Goal: Task Accomplishment & Management: Manage account settings

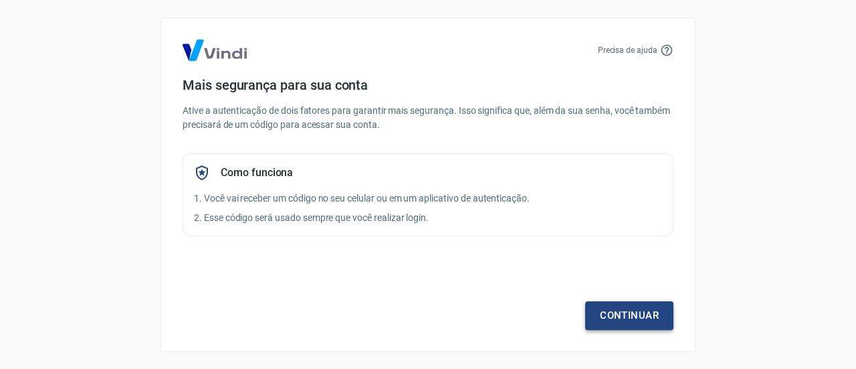
click at [617, 314] on link "Continuar" at bounding box center [629, 315] width 88 height 28
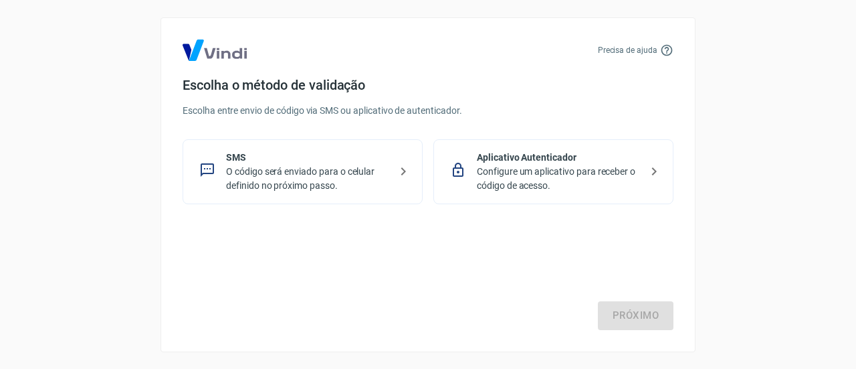
click at [348, 179] on p "O código será enviado para o celular definido no próximo passo." at bounding box center [308, 179] width 164 height 28
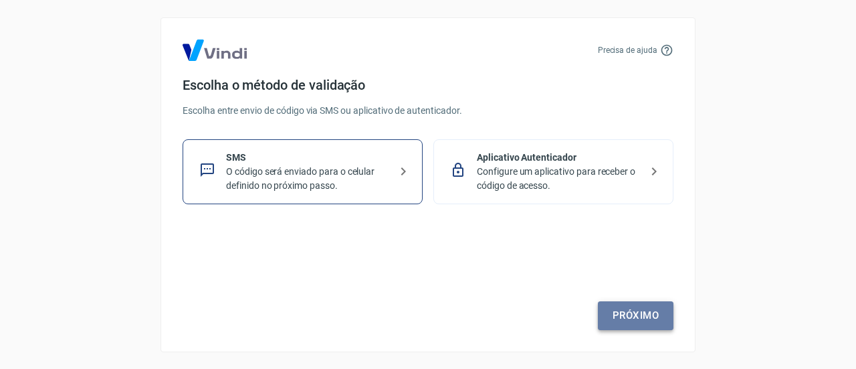
click at [651, 328] on link "Próximo" at bounding box center [636, 315] width 76 height 28
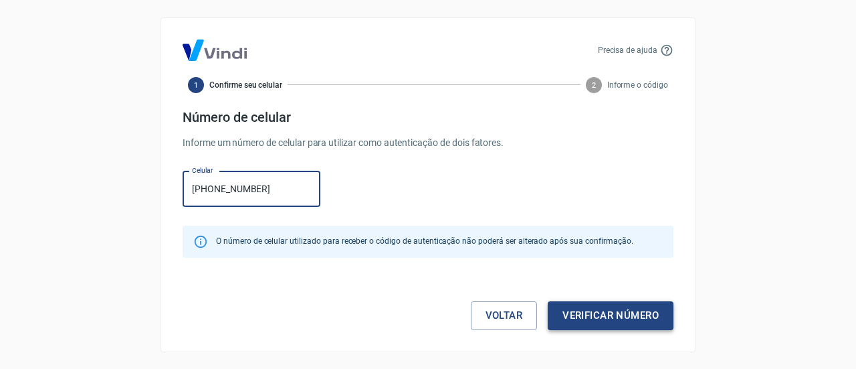
type input "(11) 95365-8473"
click at [603, 310] on button "Verificar número" at bounding box center [611, 315] width 126 height 28
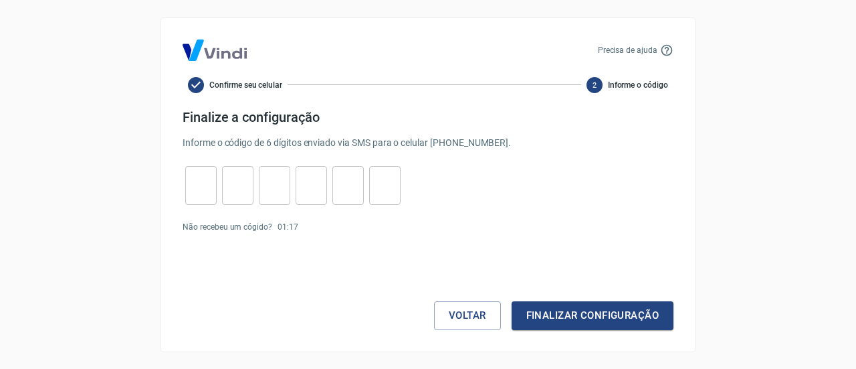
click at [192, 168] on div "​" at bounding box center [200, 185] width 31 height 39
type input "1"
type input "8"
type input "5"
type input "0"
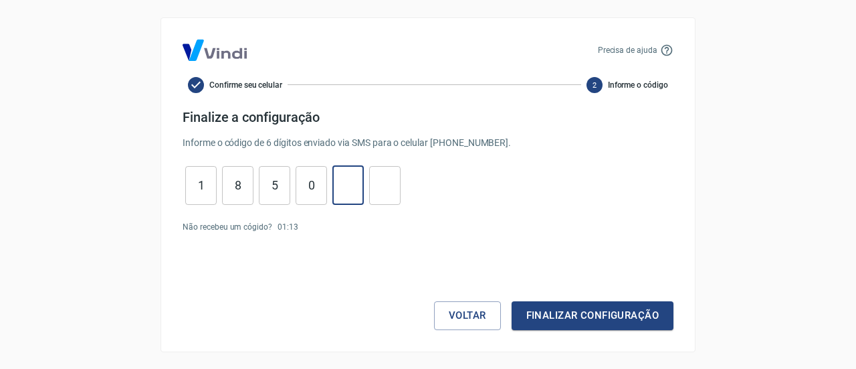
type input "2"
type input "1"
click at [571, 313] on button "Finalizar configuração" at bounding box center [593, 315] width 162 height 28
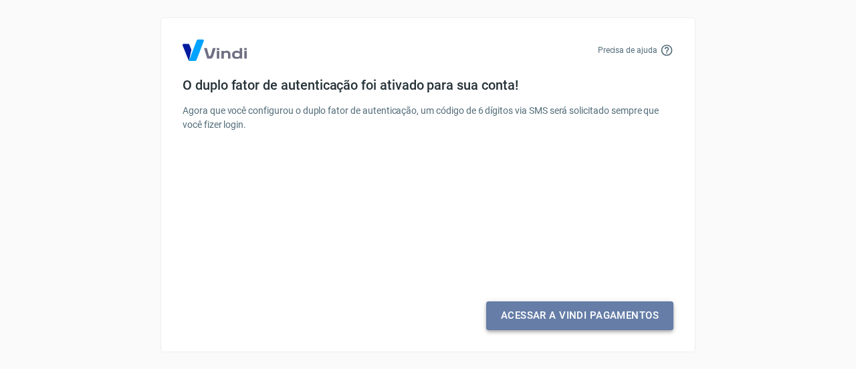
click at [572, 317] on link "Acessar a Vindi Pagamentos" at bounding box center [579, 315] width 187 height 28
